Goal: Navigation & Orientation: Find specific page/section

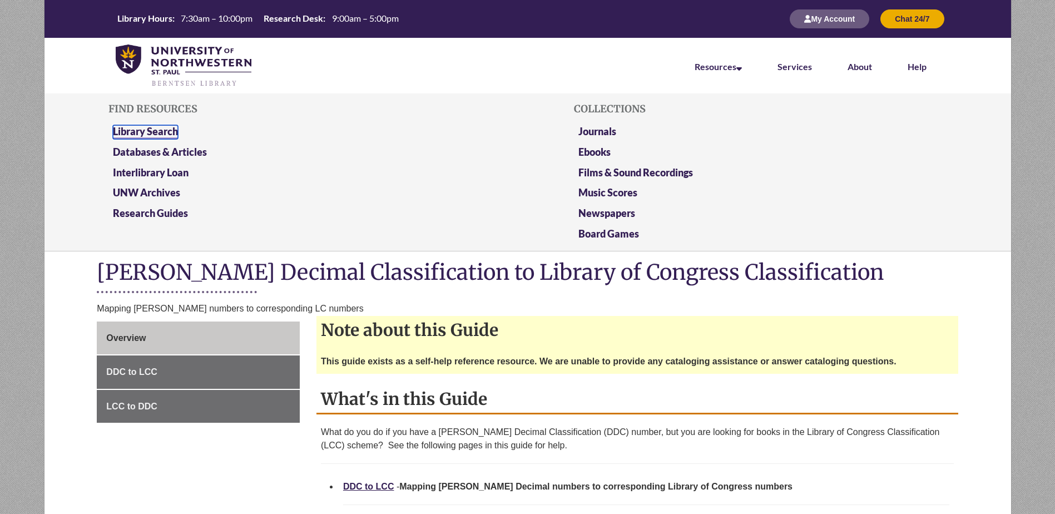
click at [151, 131] on link "Library Search" at bounding box center [145, 132] width 65 height 14
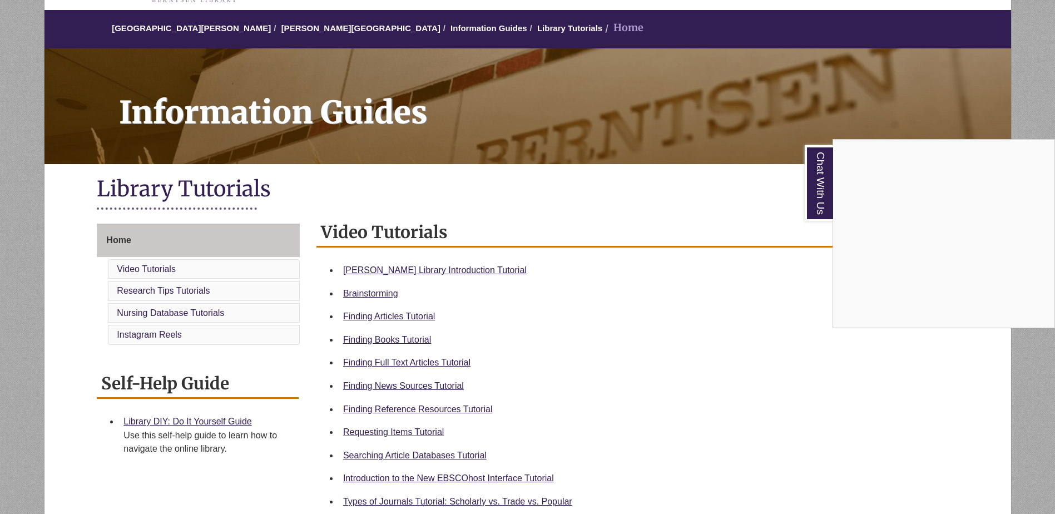
scroll to position [56, 0]
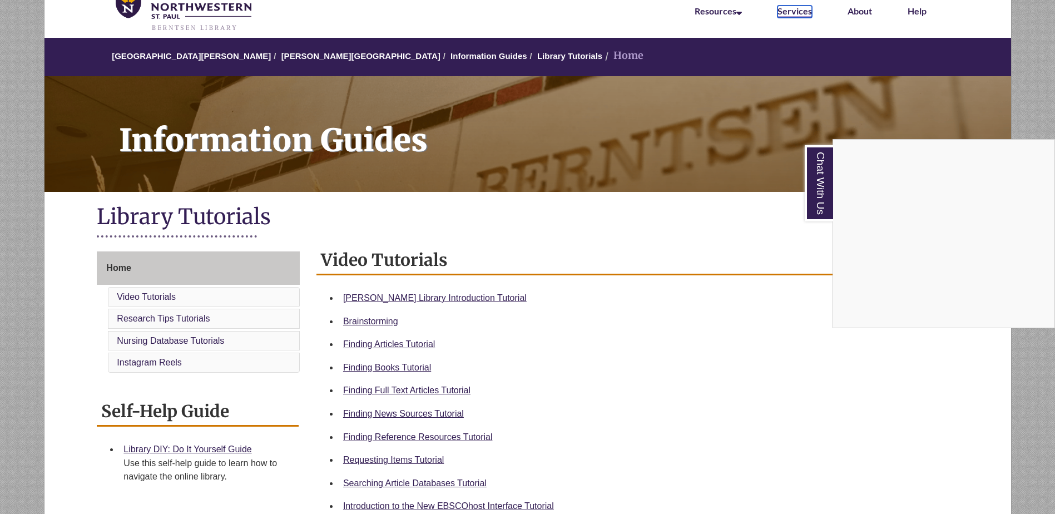
click at [794, 12] on link "Services" at bounding box center [795, 12] width 34 height 12
